Goal: Information Seeking & Learning: Understand process/instructions

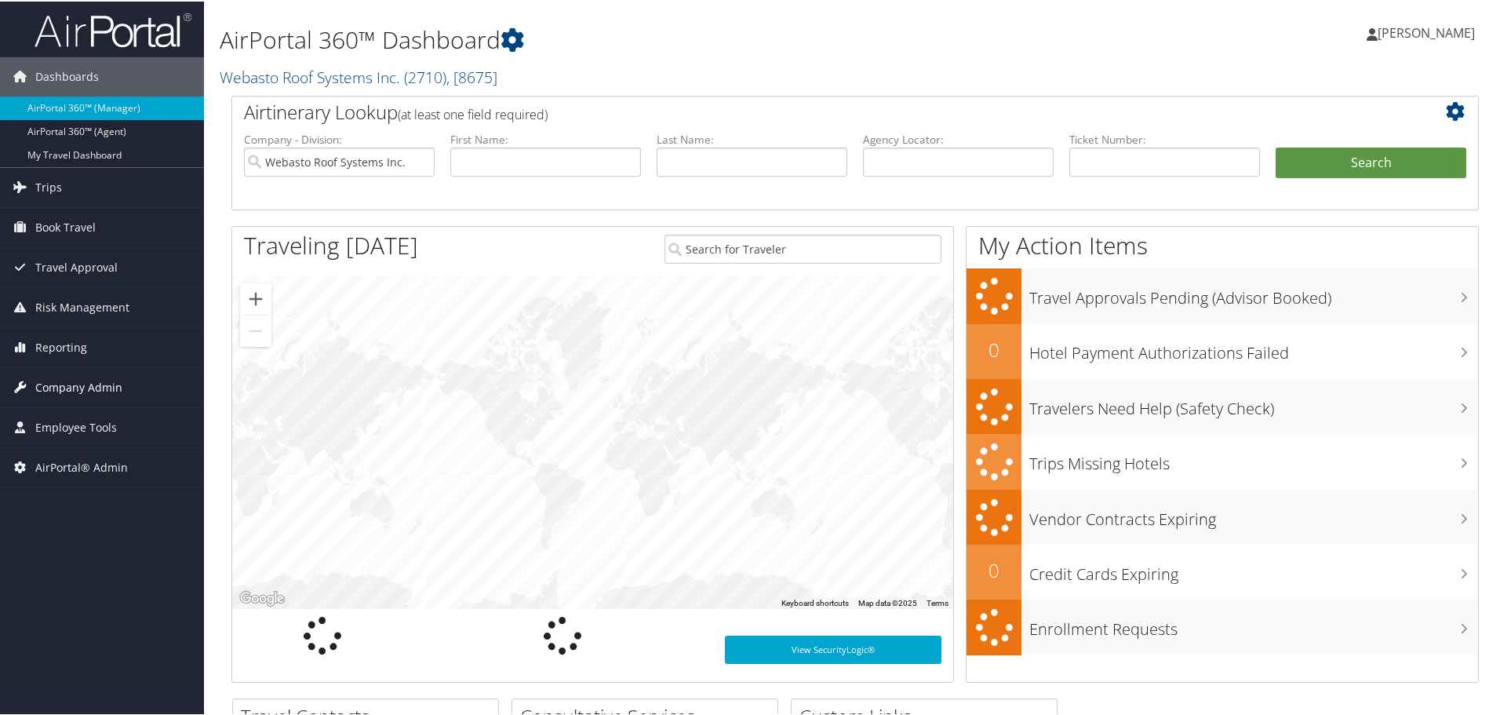
click at [89, 385] on span "Company Admin" at bounding box center [78, 385] width 87 height 39
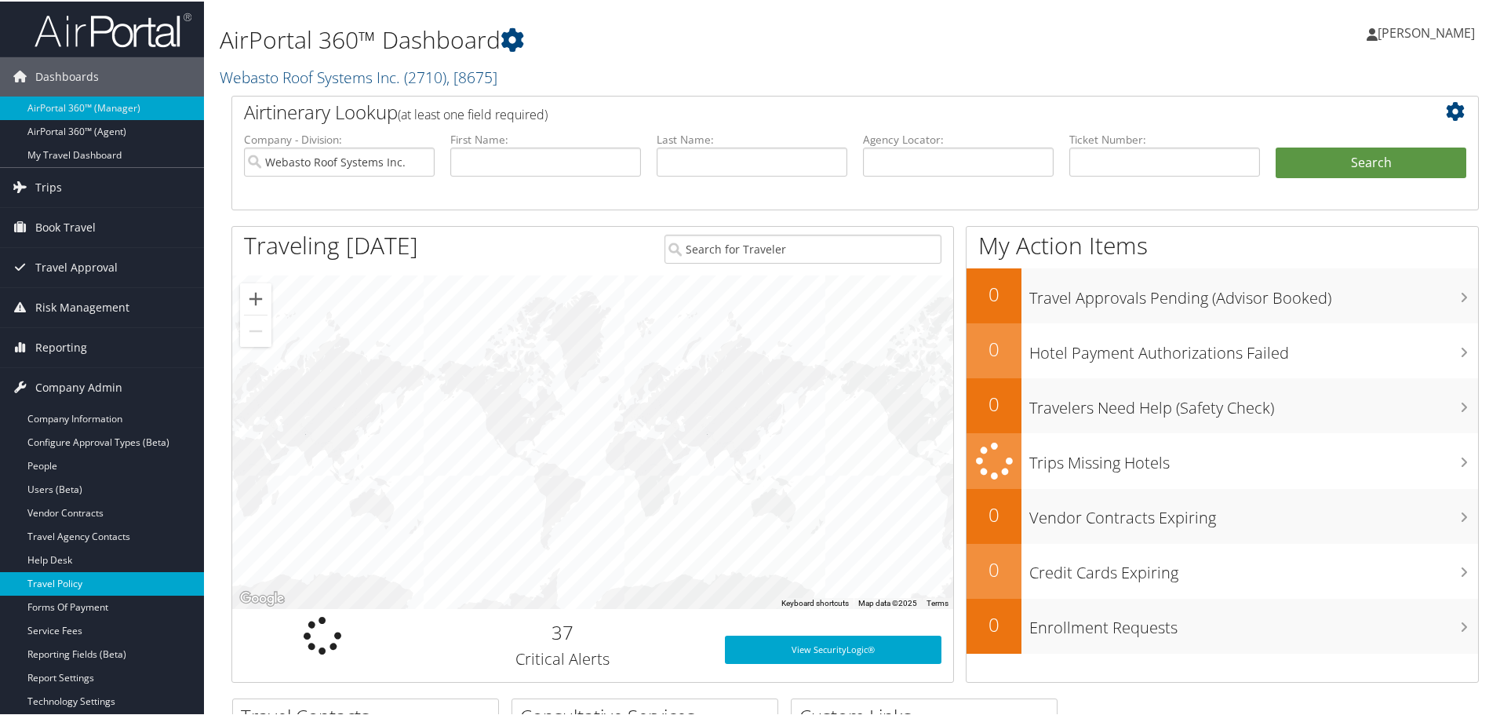
click at [86, 583] on link "Travel Policy" at bounding box center [102, 583] width 204 height 24
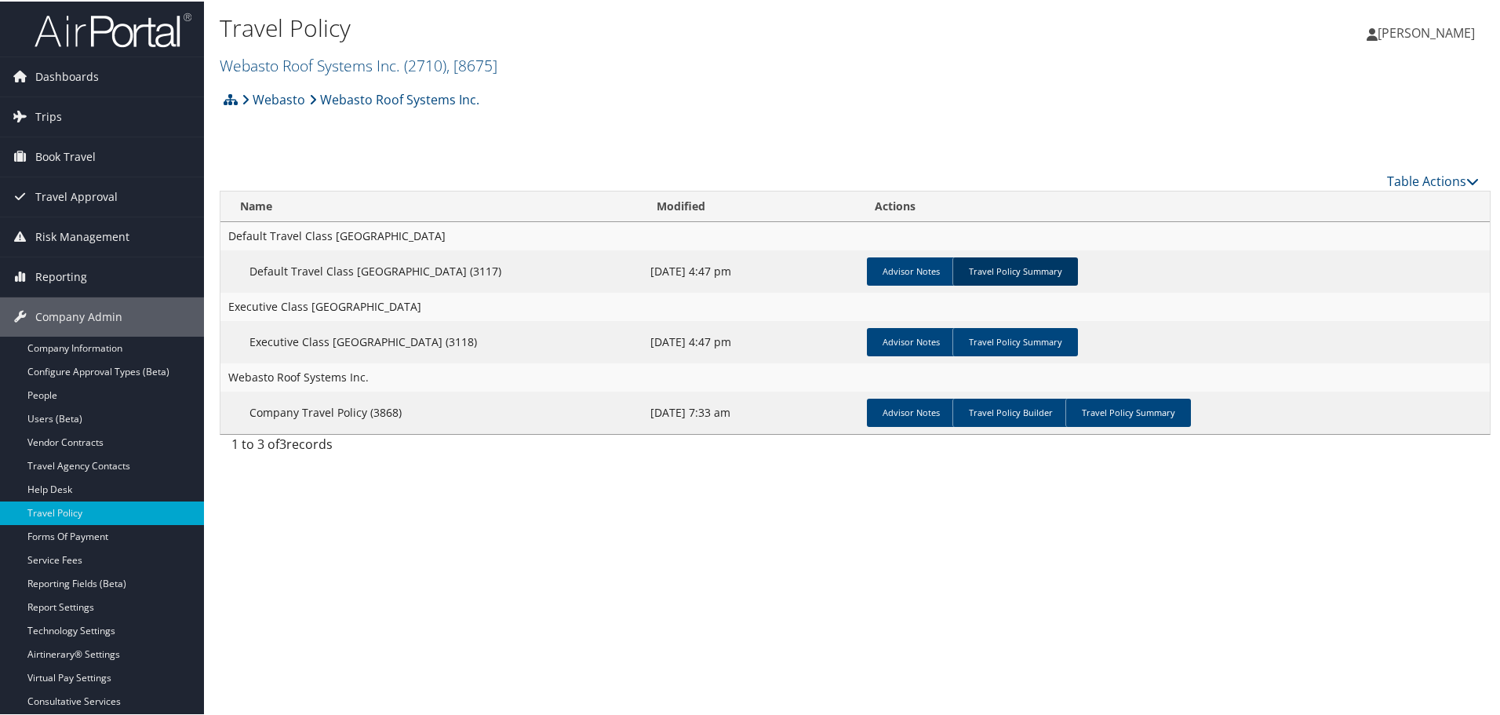
click at [1023, 261] on link "Travel Policy Summary" at bounding box center [1016, 270] width 126 height 28
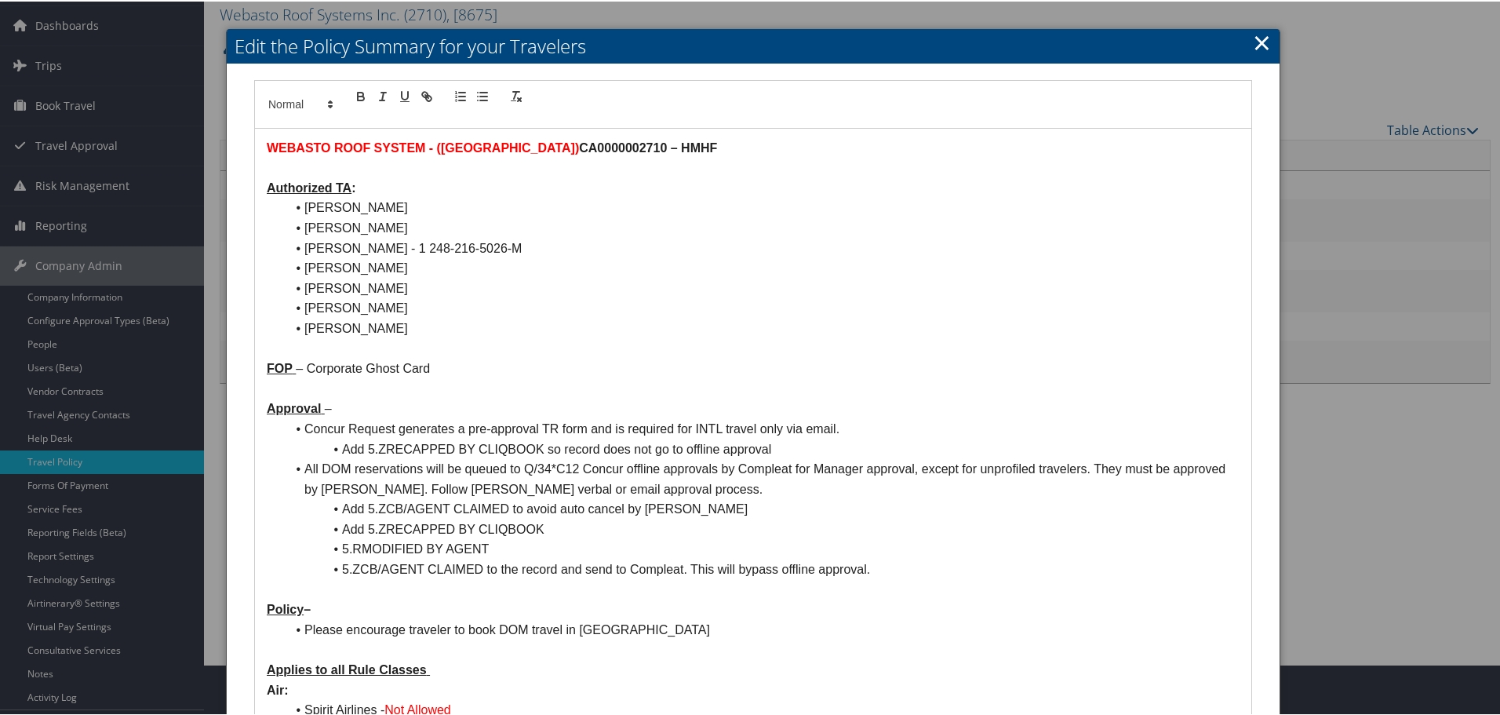
scroll to position [78, 0]
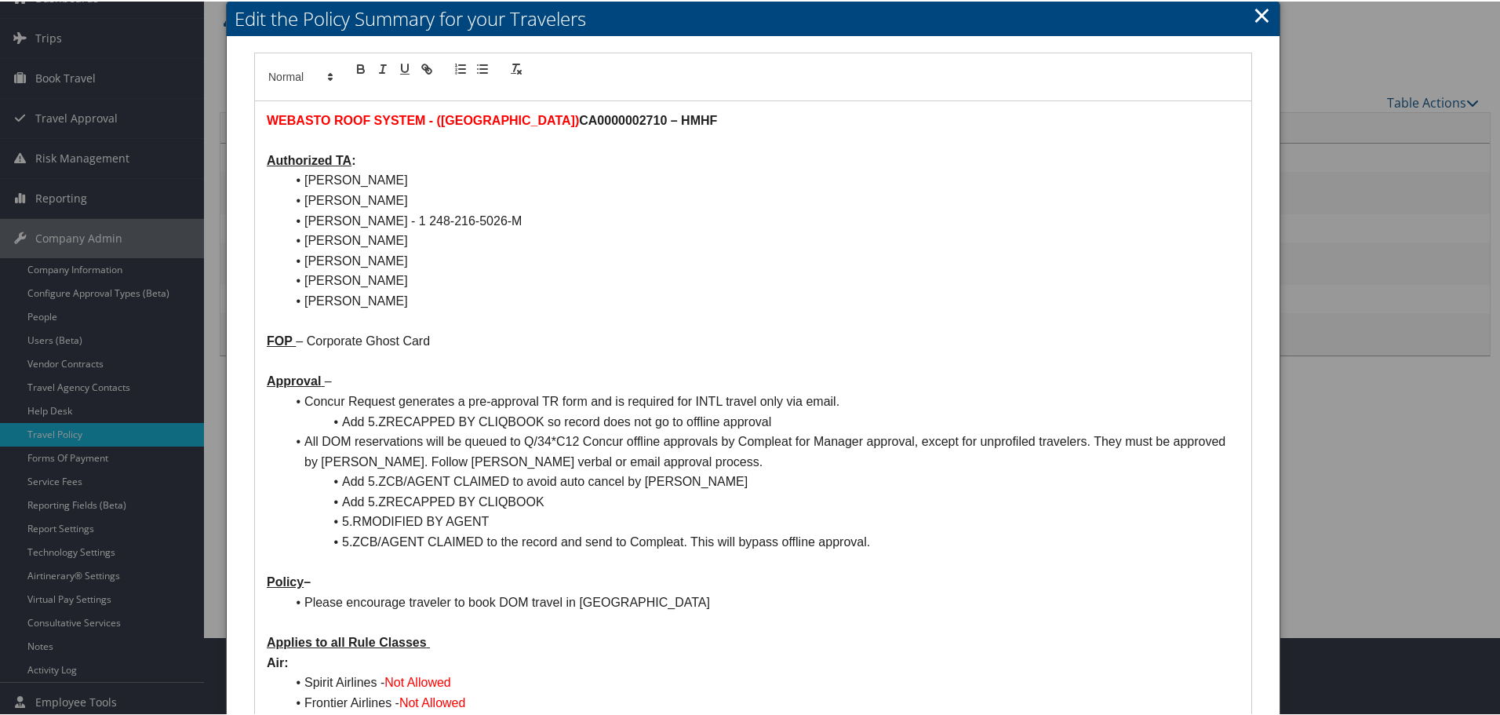
click at [584, 317] on p at bounding box center [753, 320] width 973 height 20
drag, startPoint x: 341, startPoint y: 481, endPoint x: 888, endPoint y: 471, distance: 547.1
click at [888, 471] on li "Add 5.ZCB/AGENT CLAIMED to avoid auto cancel by Concur" at bounding box center [763, 480] width 954 height 20
drag, startPoint x: 888, startPoint y: 471, endPoint x: 860, endPoint y: 472, distance: 28.3
click at [886, 472] on li "Add 5.ZCB/AGENT CLAIMED to avoid auto cancel by Concur" at bounding box center [763, 480] width 954 height 20
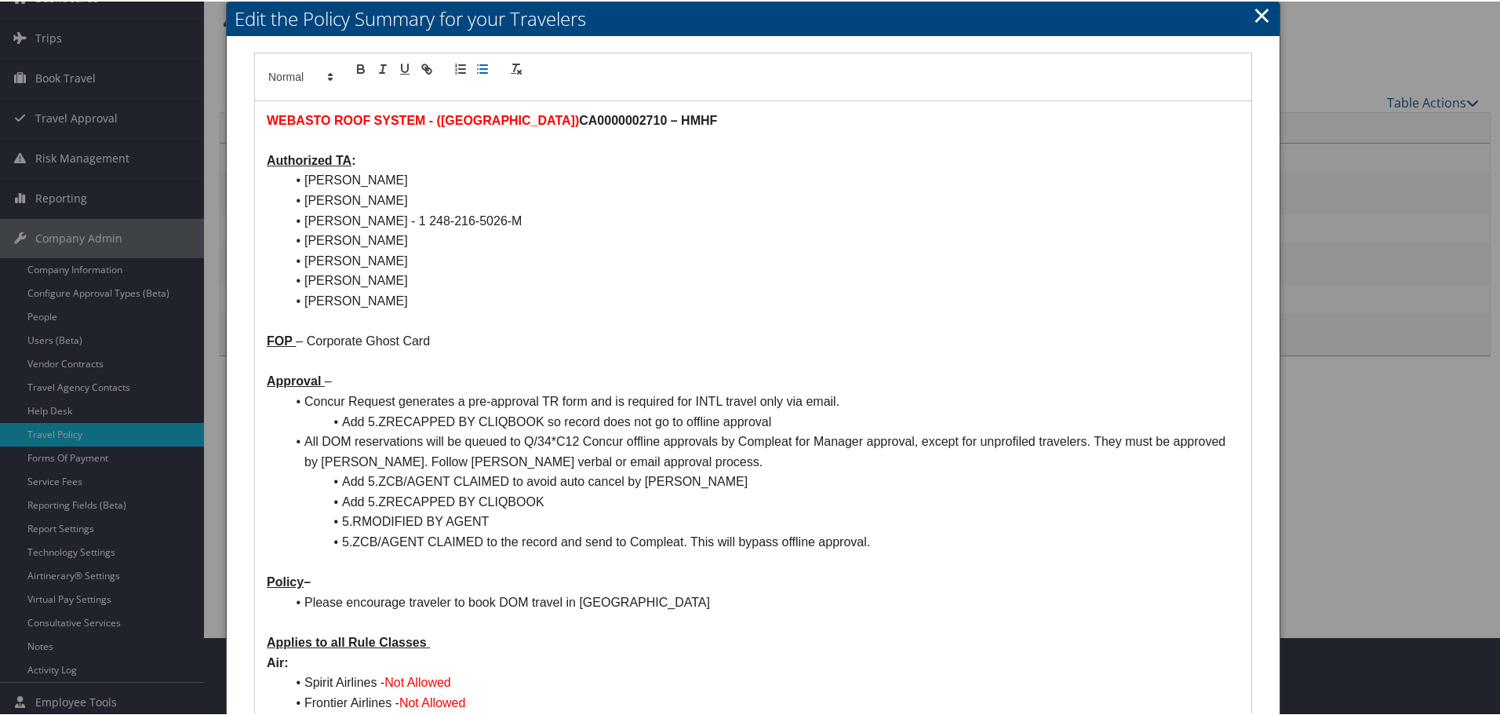
drag, startPoint x: 643, startPoint y: 568, endPoint x: 319, endPoint y: 519, distance: 327.9
click at [643, 566] on p at bounding box center [753, 561] width 973 height 20
